Goal: Find specific page/section: Find specific page/section

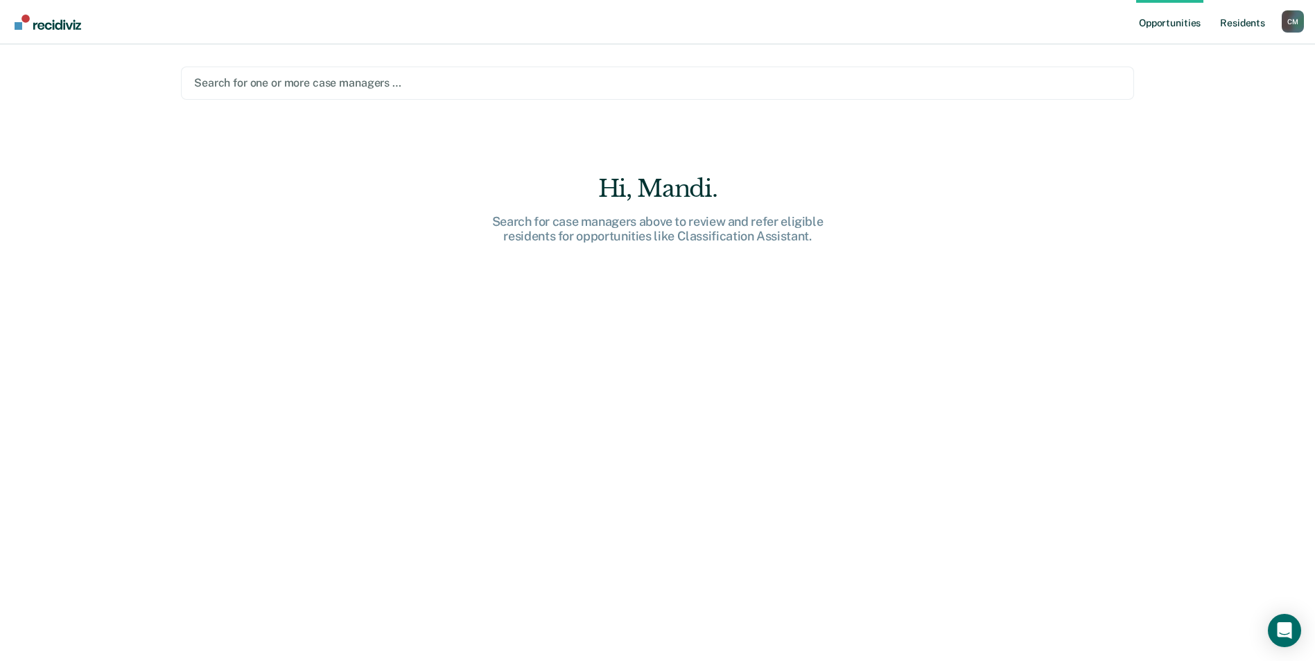
click at [1246, 26] on link "Resident s" at bounding box center [1242, 22] width 51 height 44
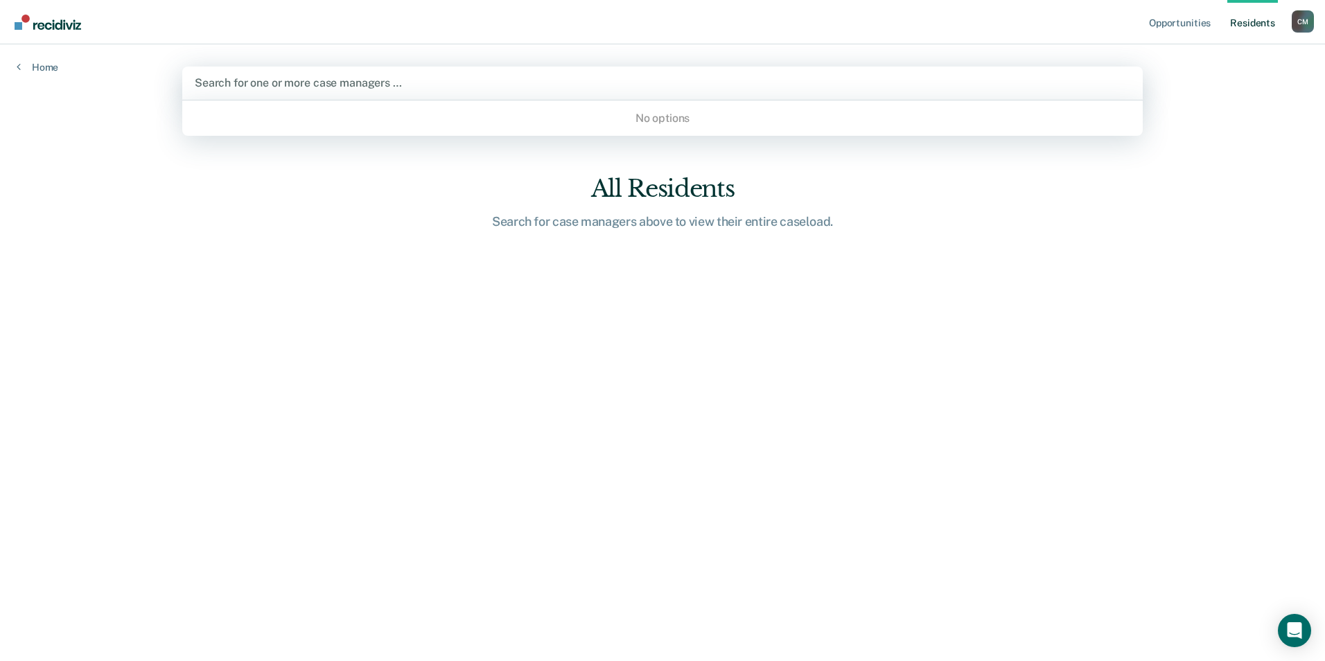
click at [403, 89] on div at bounding box center [663, 83] width 936 height 16
type input "m"
type input "F"
type input "K"
click at [386, 137] on main "option , deselected. Use Up and Down to choose options, press Enter to select t…" at bounding box center [663, 335] width 994 height 583
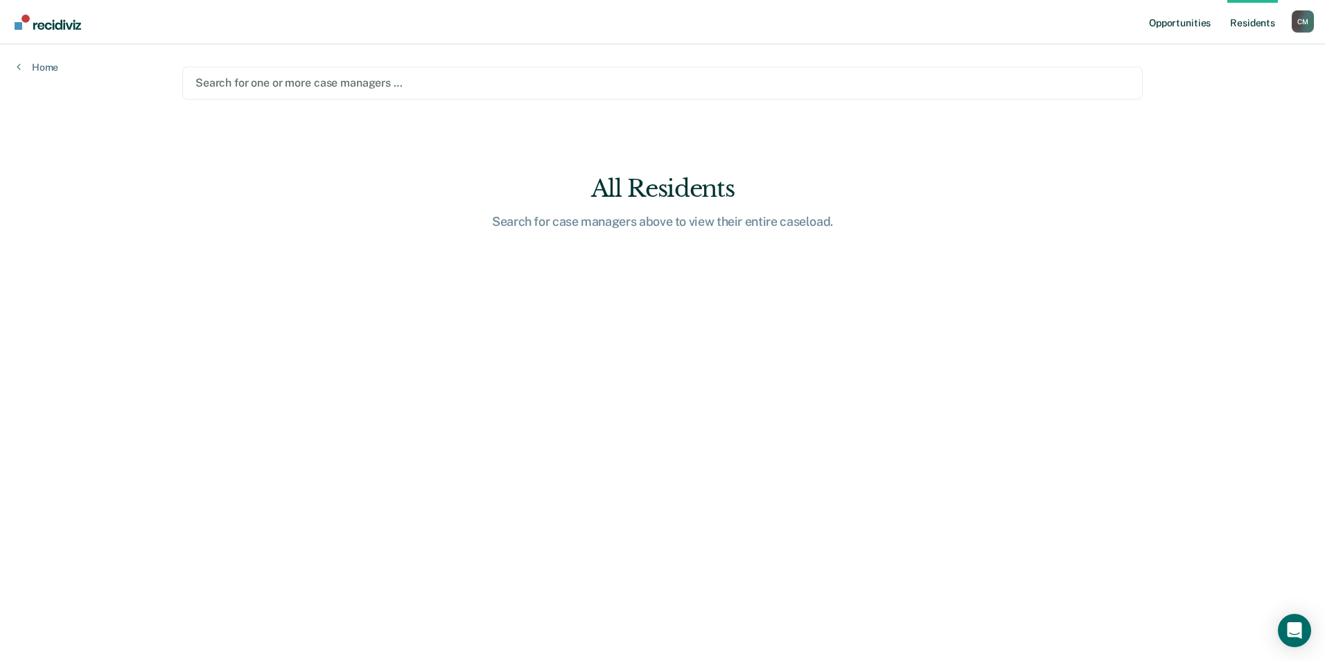
click at [1188, 26] on link "Opportunities" at bounding box center [1179, 22] width 67 height 44
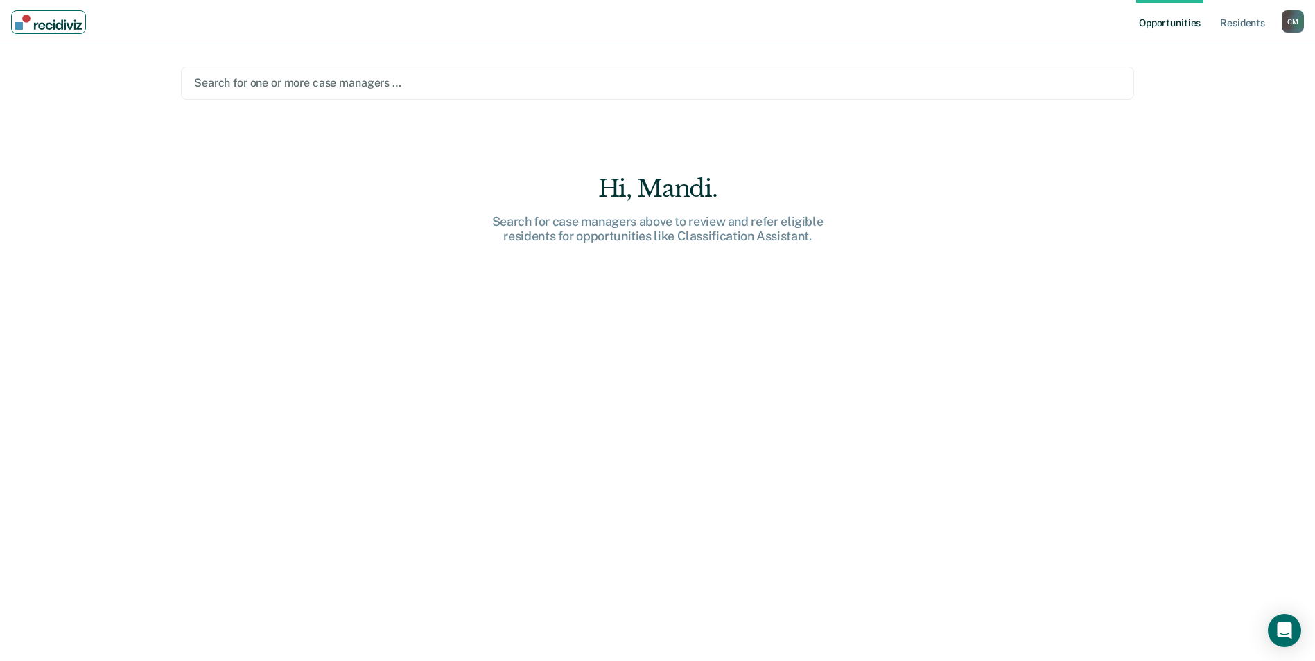
click at [55, 21] on img "Main navigation" at bounding box center [48, 22] width 67 height 15
click at [1292, 21] on div "C M" at bounding box center [1292, 21] width 22 height 22
click at [1215, 73] on link "How it works" at bounding box center [1237, 74] width 112 height 12
